Goal: Find specific page/section: Find specific page/section

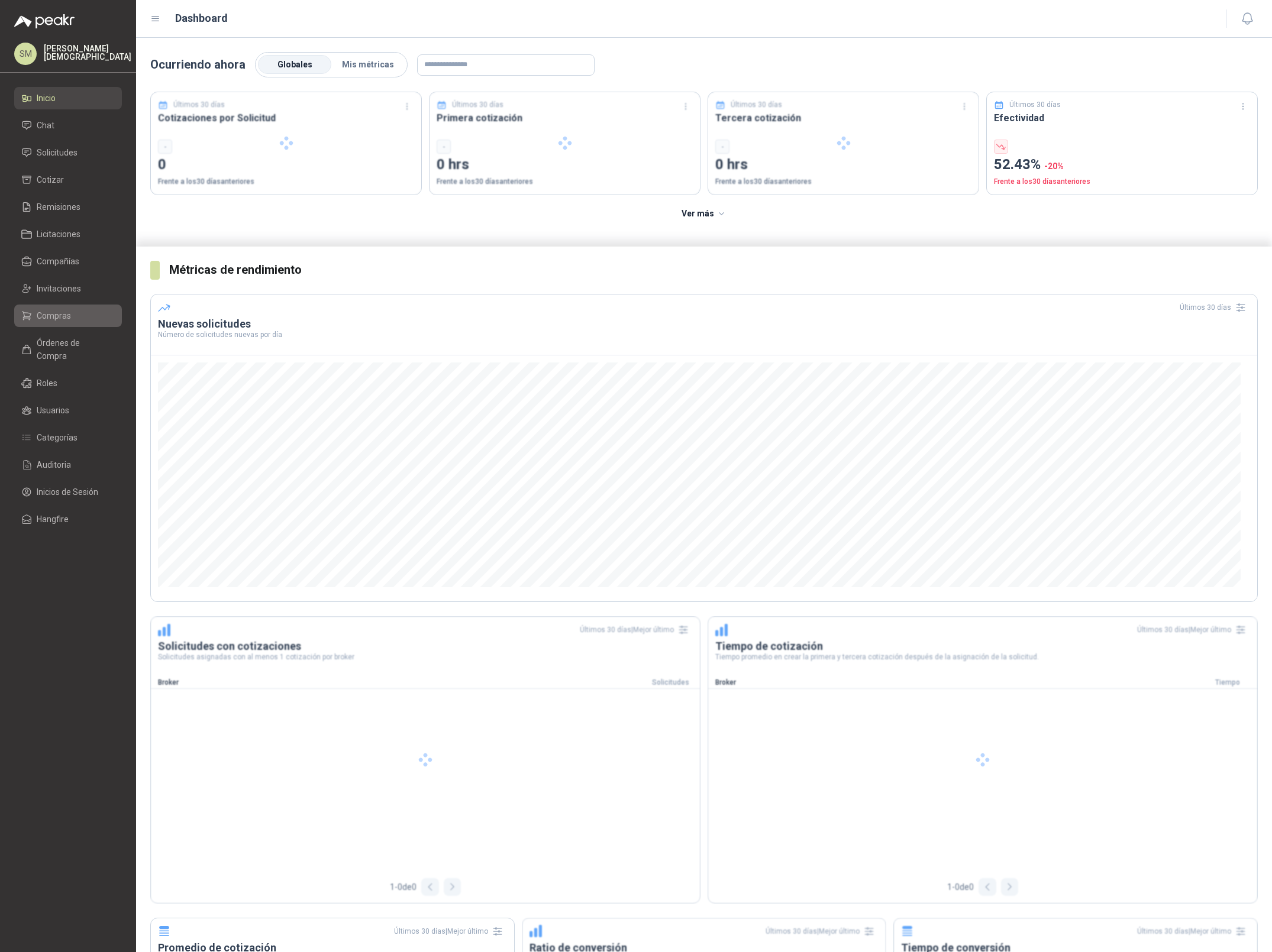
click at [58, 318] on span "Compras" at bounding box center [54, 316] width 34 height 13
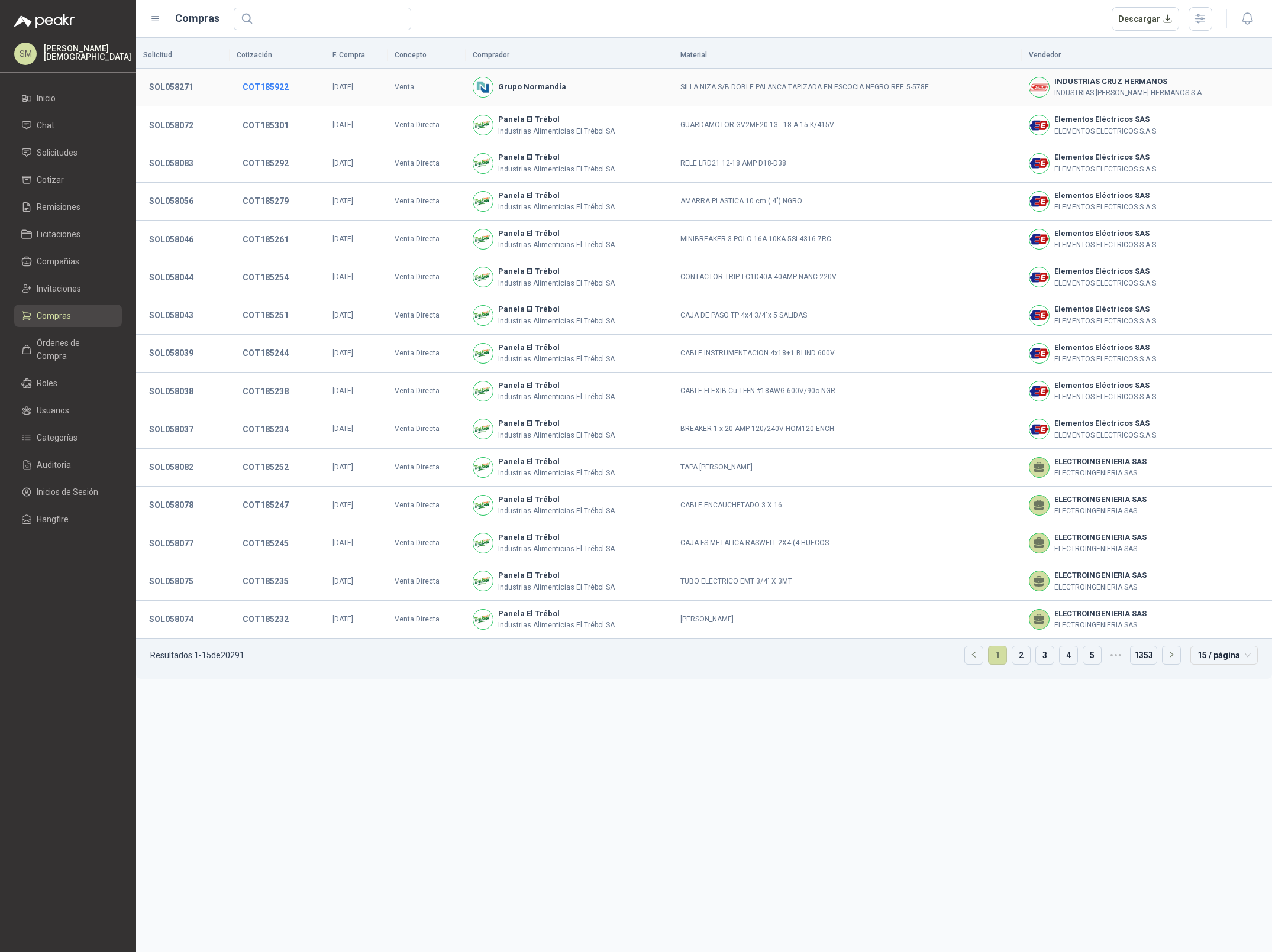
click at [256, 86] on button "COT185922" at bounding box center [265, 87] width 58 height 22
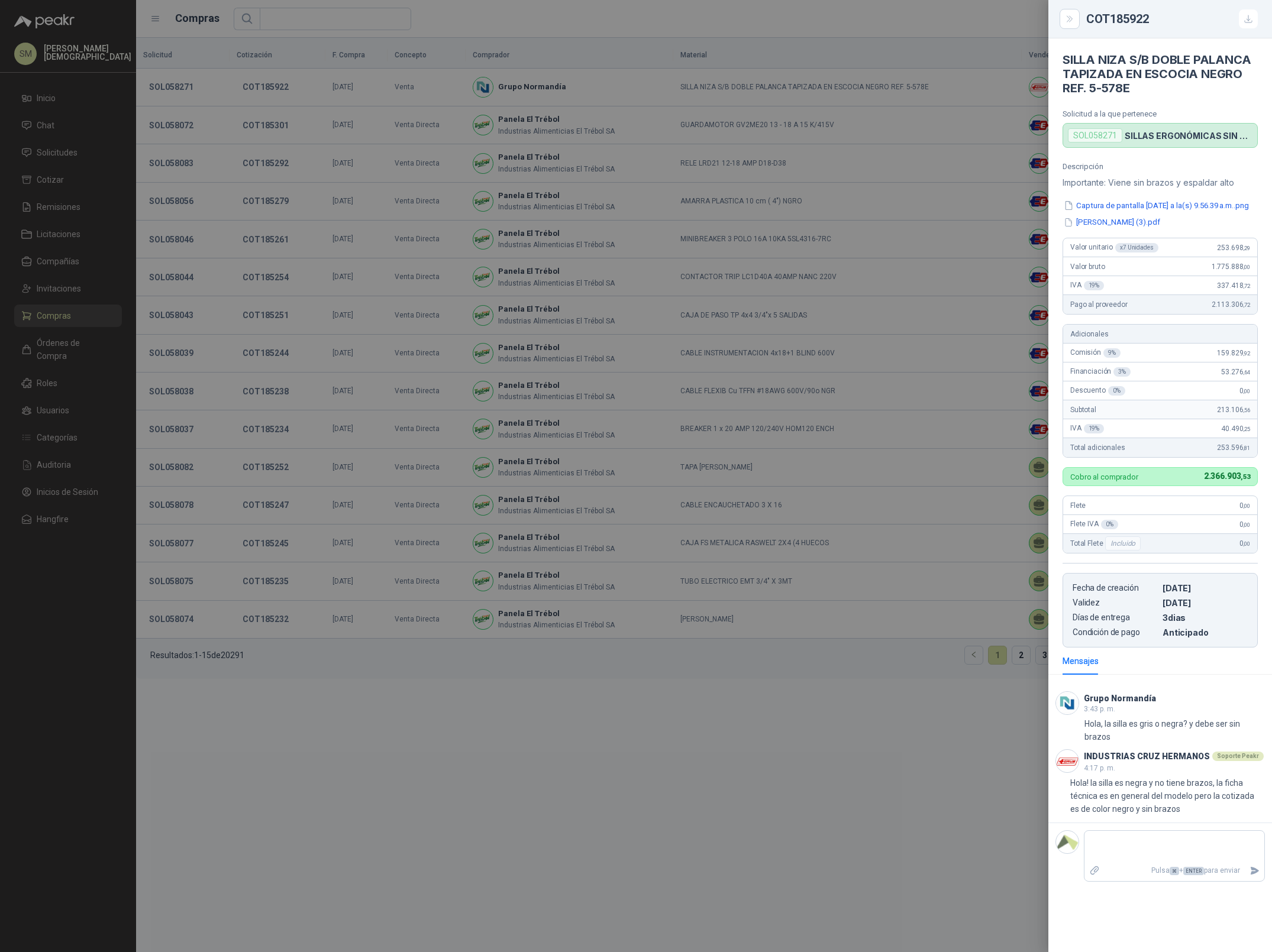
click at [387, 266] on div at bounding box center [636, 476] width 1272 height 952
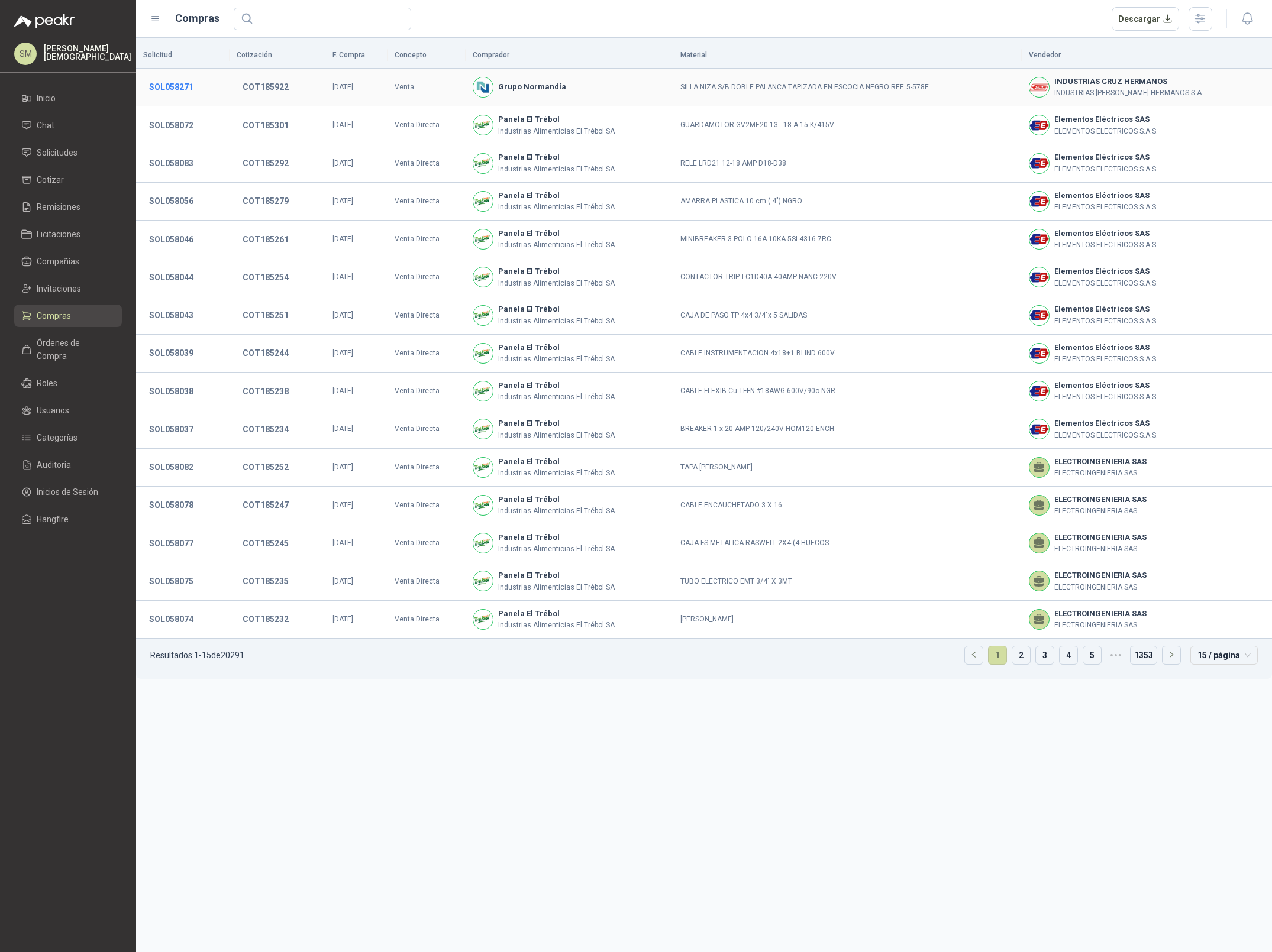
click at [177, 89] on button "SOL058271" at bounding box center [171, 87] width 56 height 22
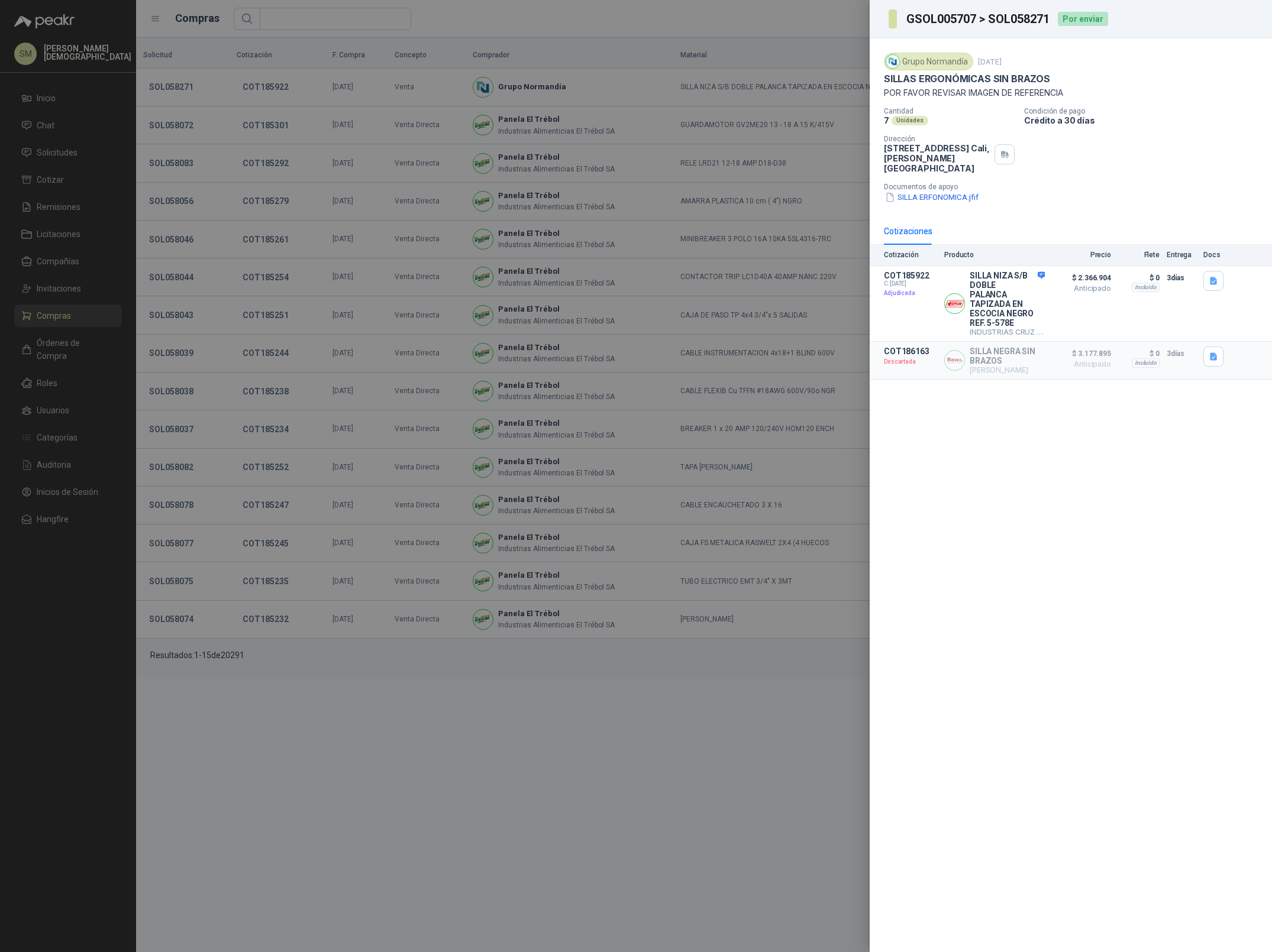
click at [707, 151] on div at bounding box center [636, 476] width 1272 height 952
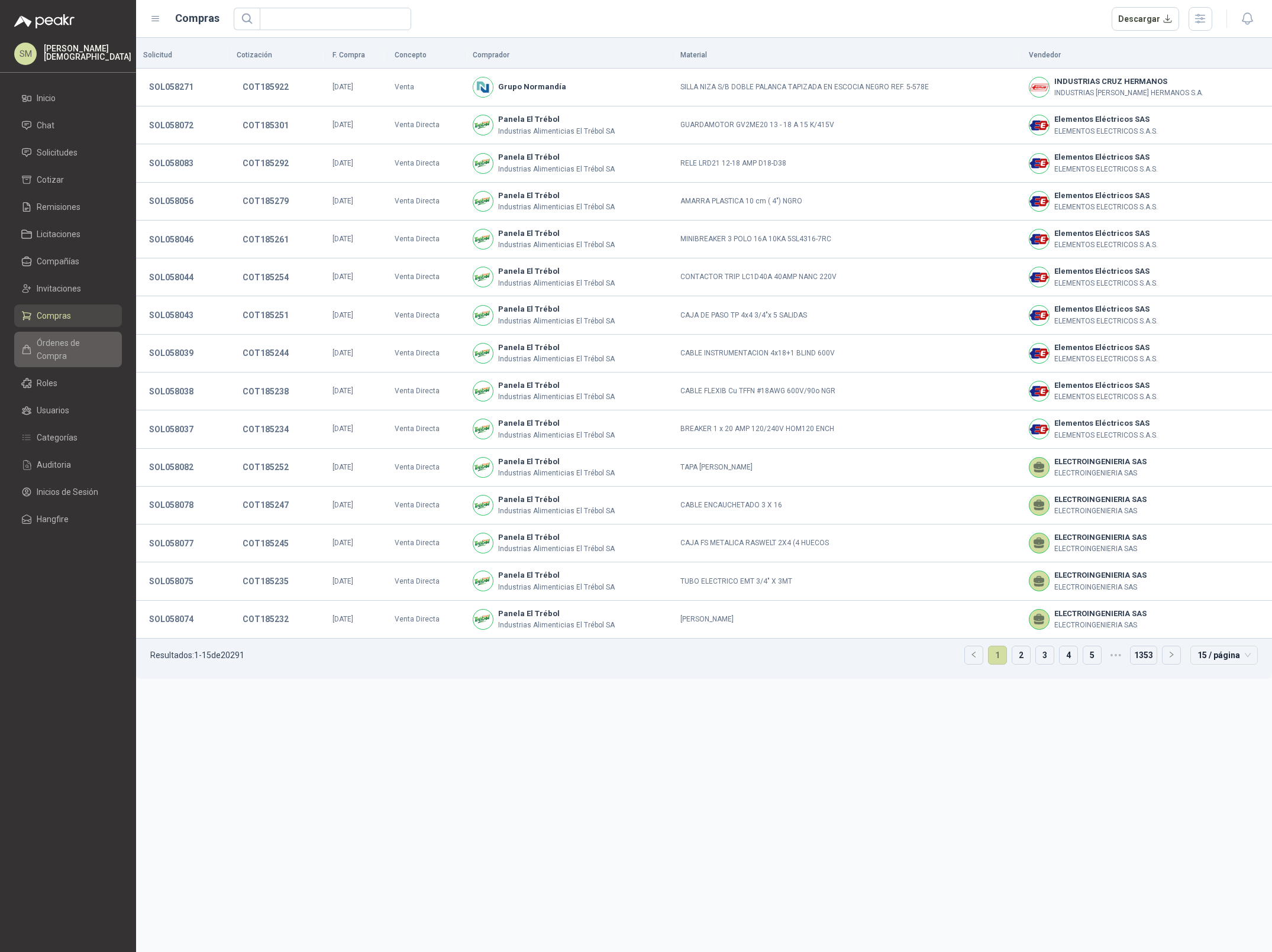
click at [65, 346] on span "Órdenes de Compra" at bounding box center [74, 349] width 74 height 26
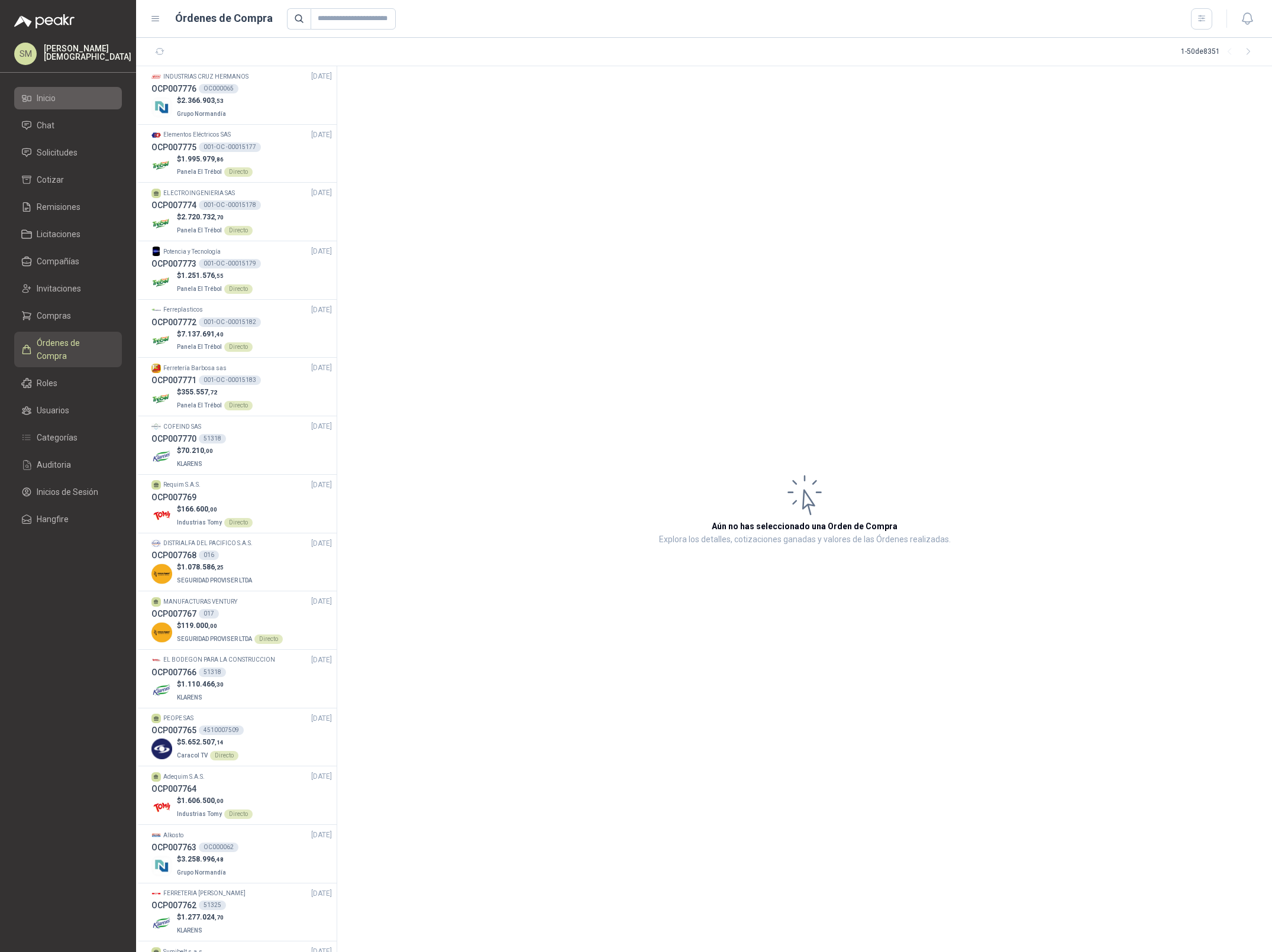
click at [75, 94] on li "Inicio" at bounding box center [68, 98] width 93 height 13
